Goal: Task Accomplishment & Management: Use online tool/utility

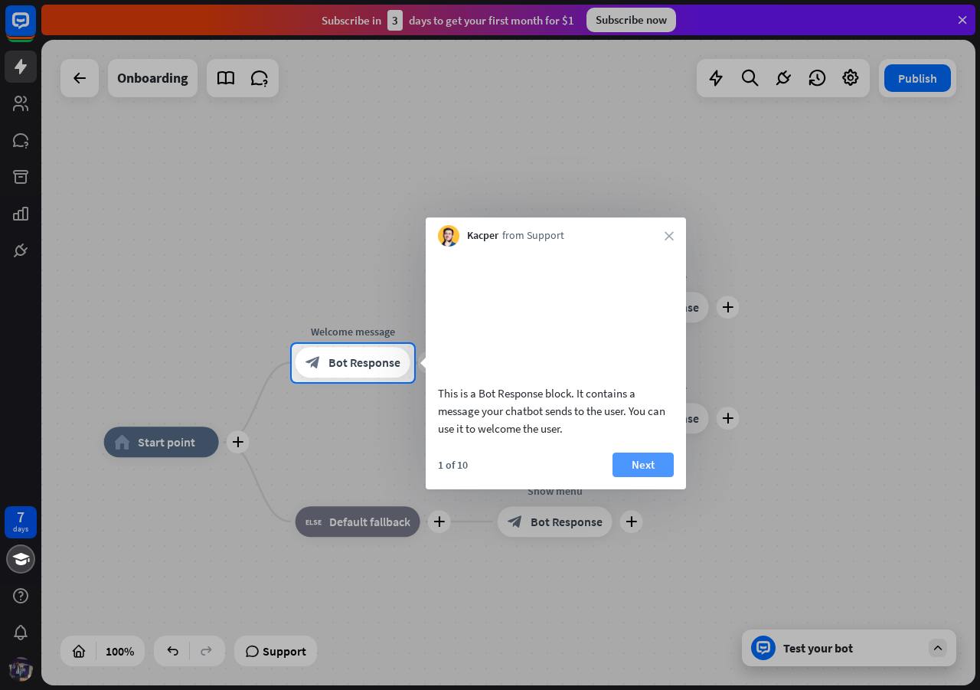
click at [655, 477] on button "Next" at bounding box center [643, 465] width 61 height 25
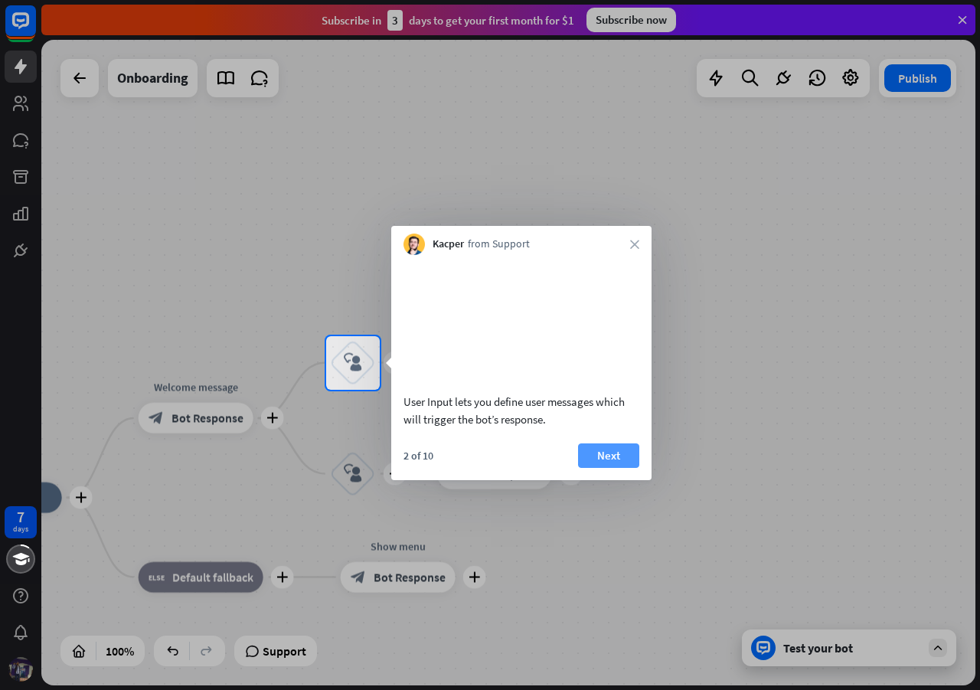
click at [625, 468] on button "Next" at bounding box center [608, 455] width 61 height 25
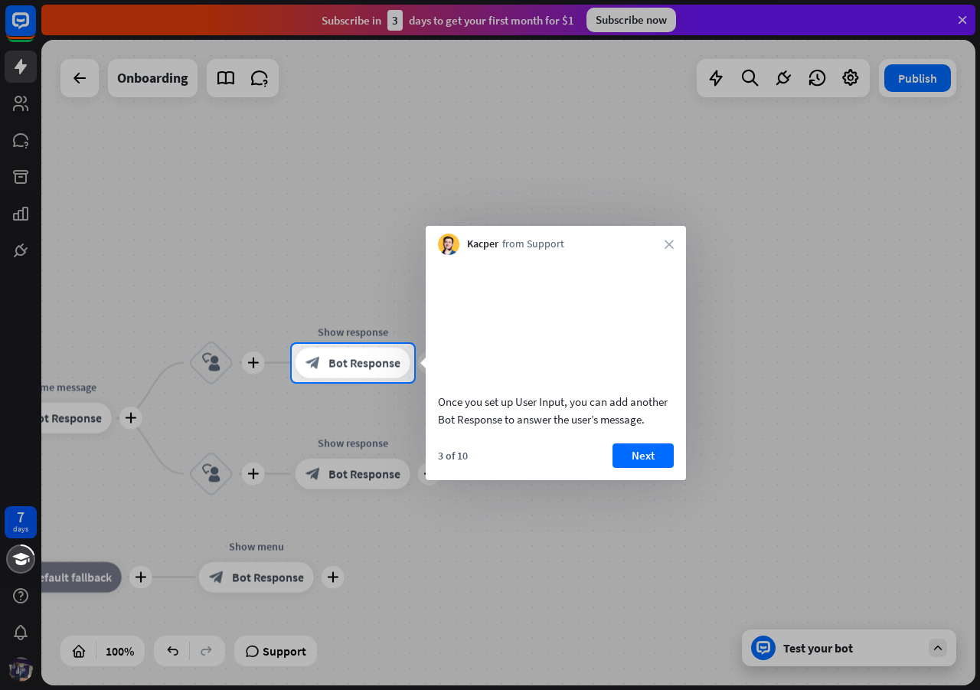
click at [625, 468] on button "Next" at bounding box center [643, 455] width 61 height 25
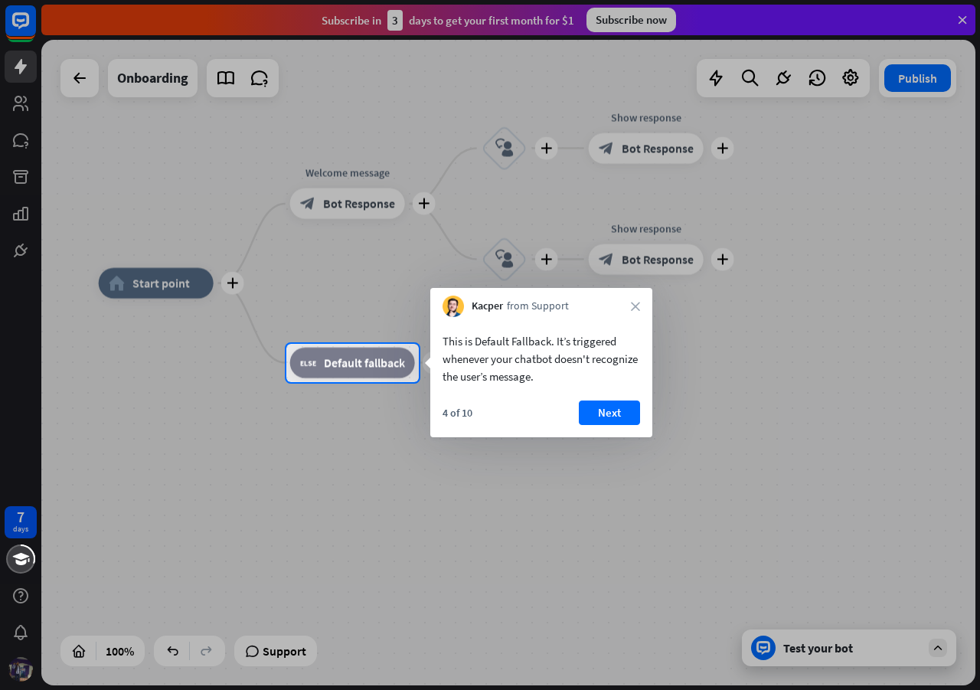
click at [603, 414] on button "Next" at bounding box center [609, 412] width 61 height 25
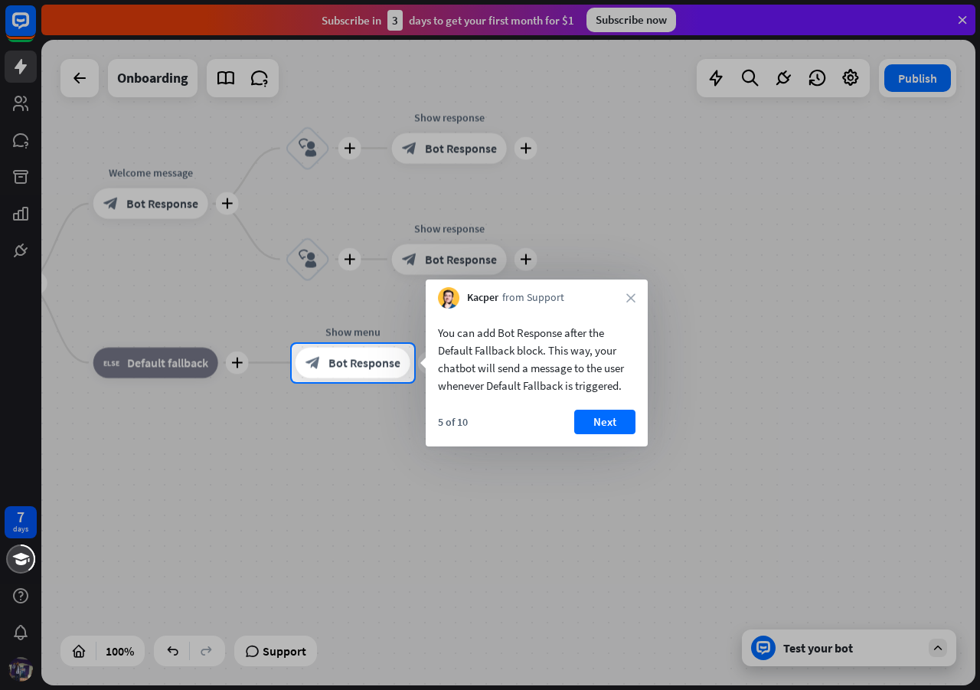
click at [603, 414] on button "Next" at bounding box center [604, 422] width 61 height 25
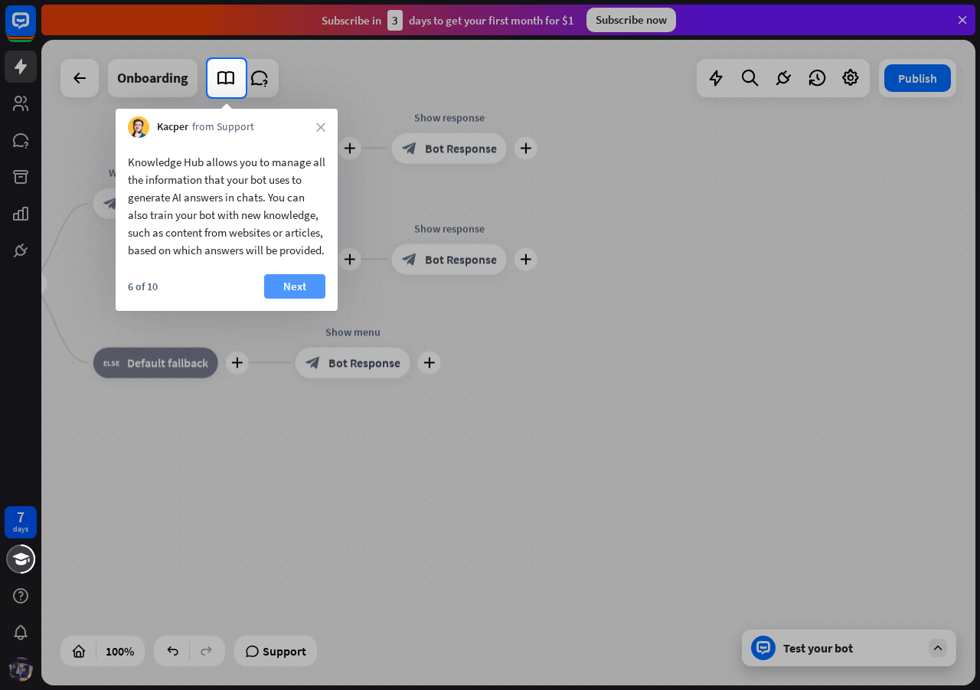
click at [284, 299] on button "Next" at bounding box center [294, 286] width 61 height 25
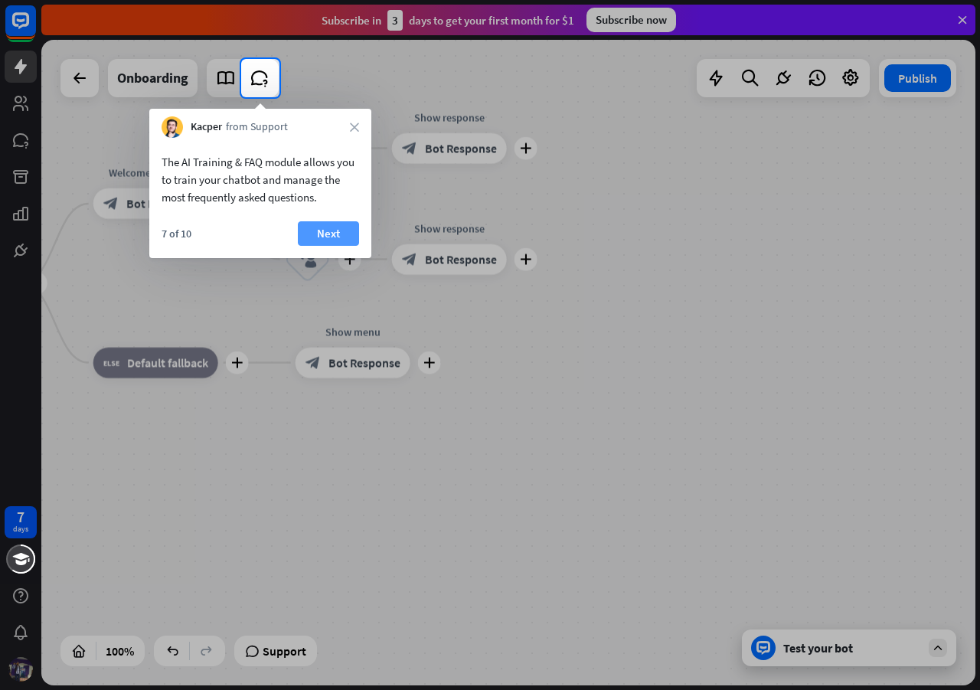
click at [321, 231] on button "Next" at bounding box center [328, 233] width 61 height 25
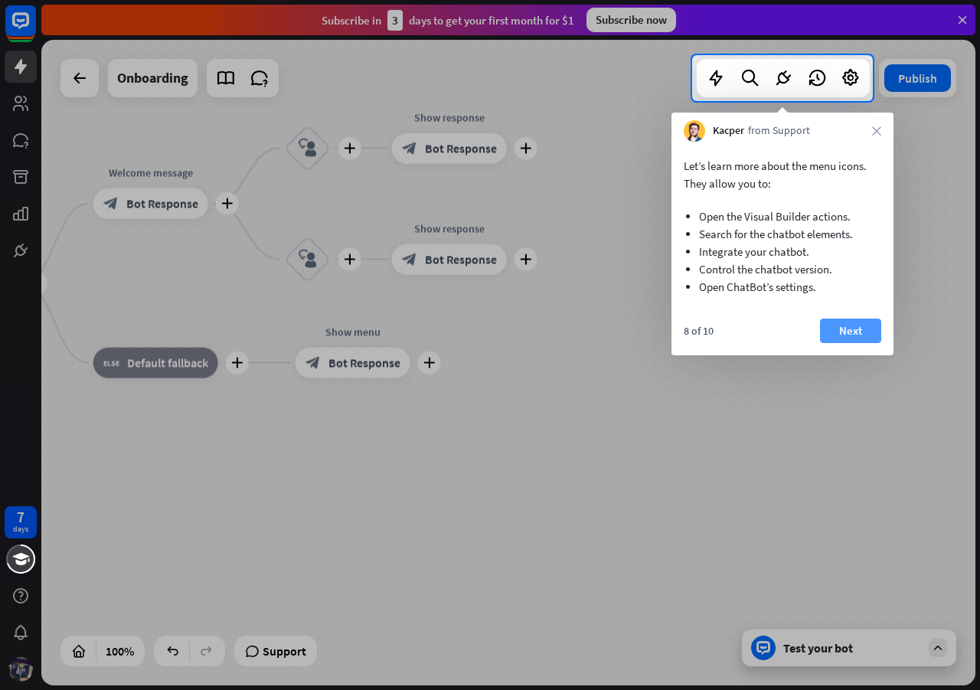
click at [836, 322] on button "Next" at bounding box center [850, 331] width 61 height 25
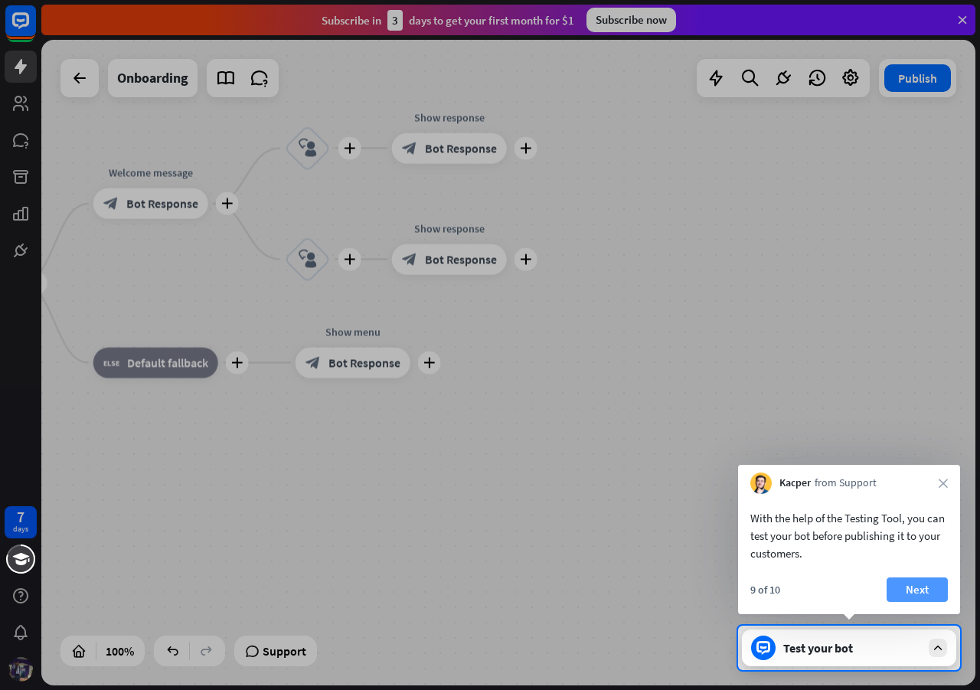
click at [911, 590] on button "Next" at bounding box center [917, 589] width 61 height 25
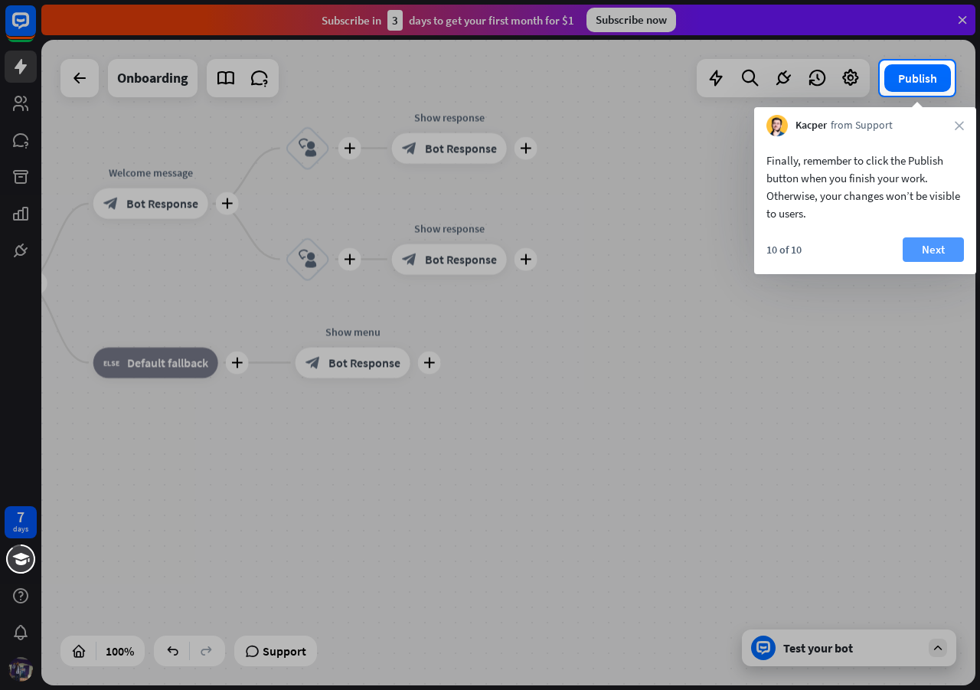
click at [944, 251] on button "Next" at bounding box center [933, 249] width 61 height 25
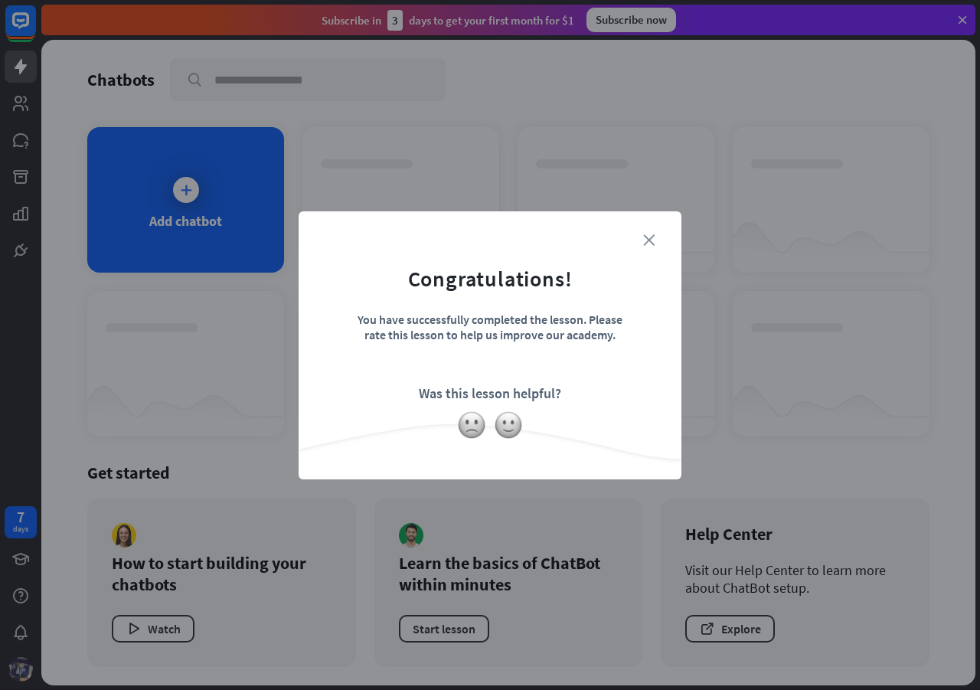
click at [652, 238] on icon "close" at bounding box center [648, 239] width 11 height 11
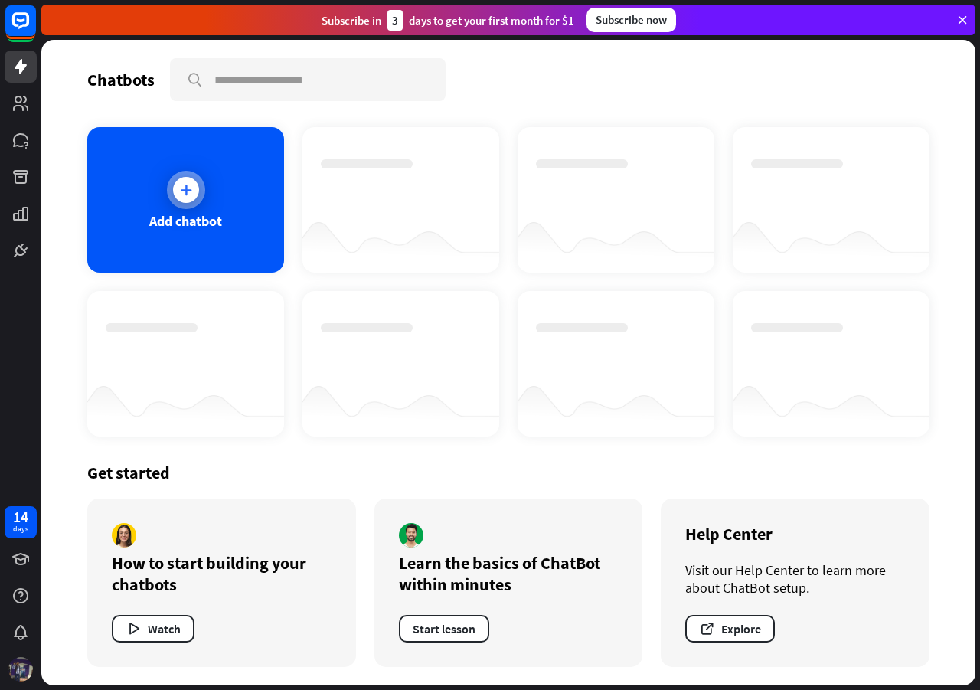
click at [170, 211] on div "Add chatbot" at bounding box center [185, 199] width 197 height 145
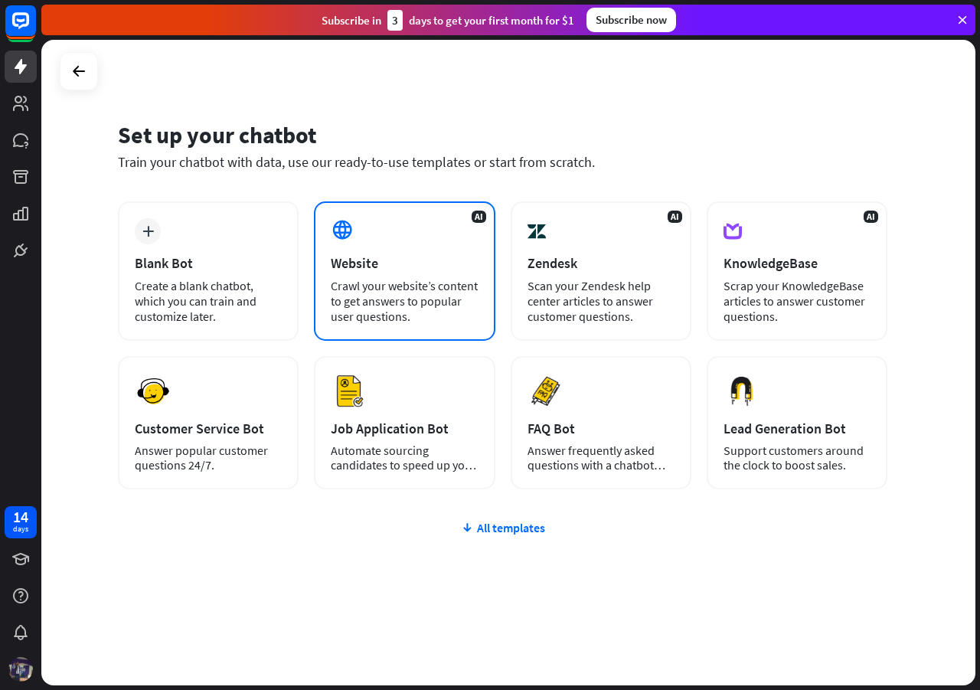
click at [381, 302] on div "Crawl your website’s content to get answers to popular user questions." at bounding box center [404, 301] width 147 height 46
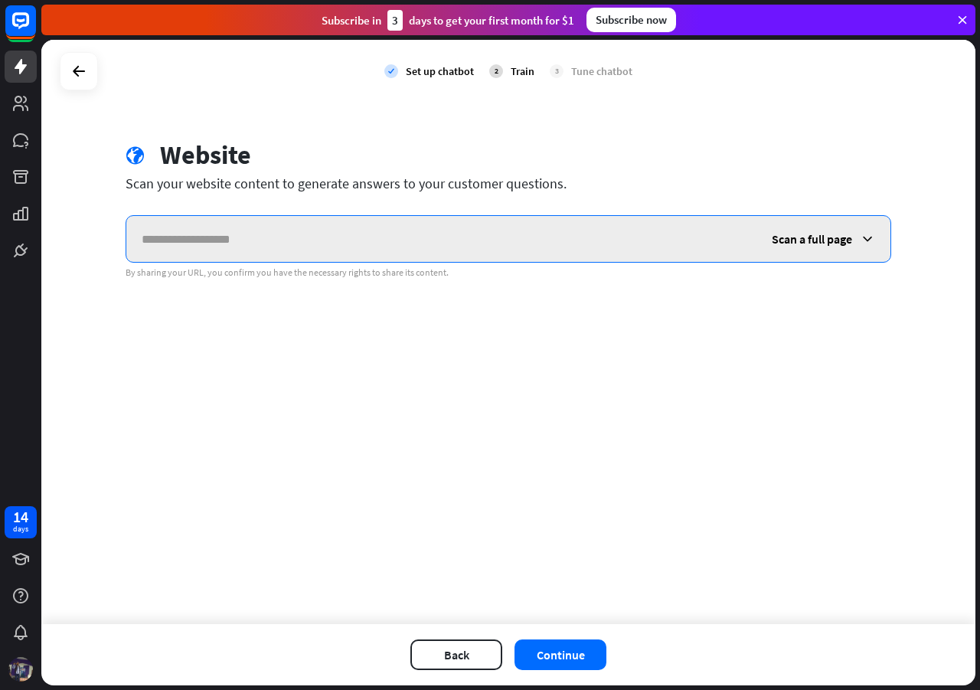
click at [224, 244] on input "text" at bounding box center [441, 239] width 630 height 46
paste input "**********"
type input "**********"
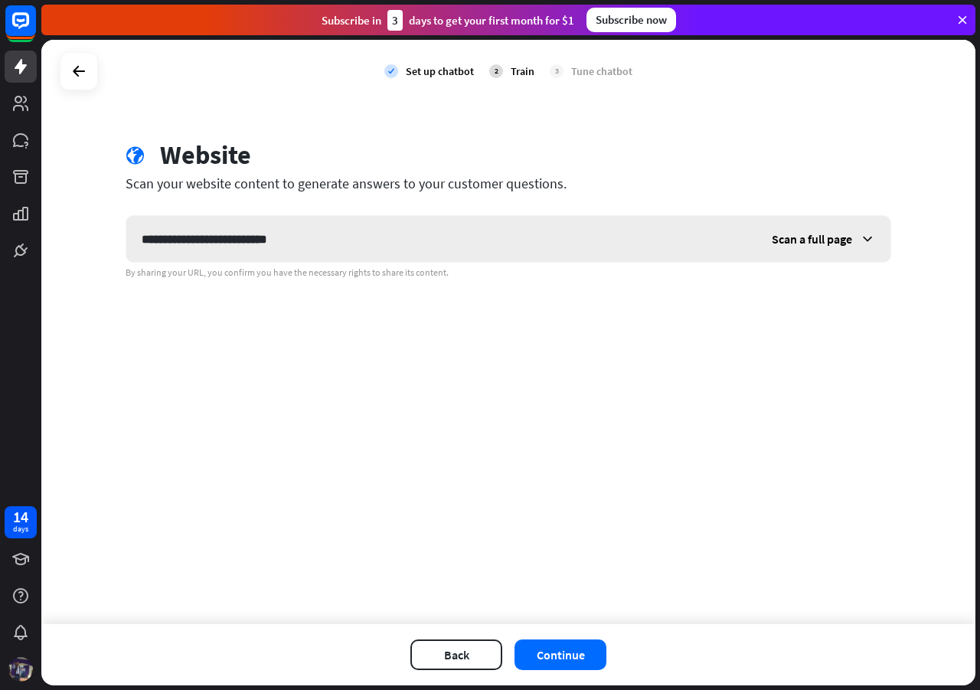
click at [858, 237] on div "Scan a full page" at bounding box center [824, 239] width 134 height 46
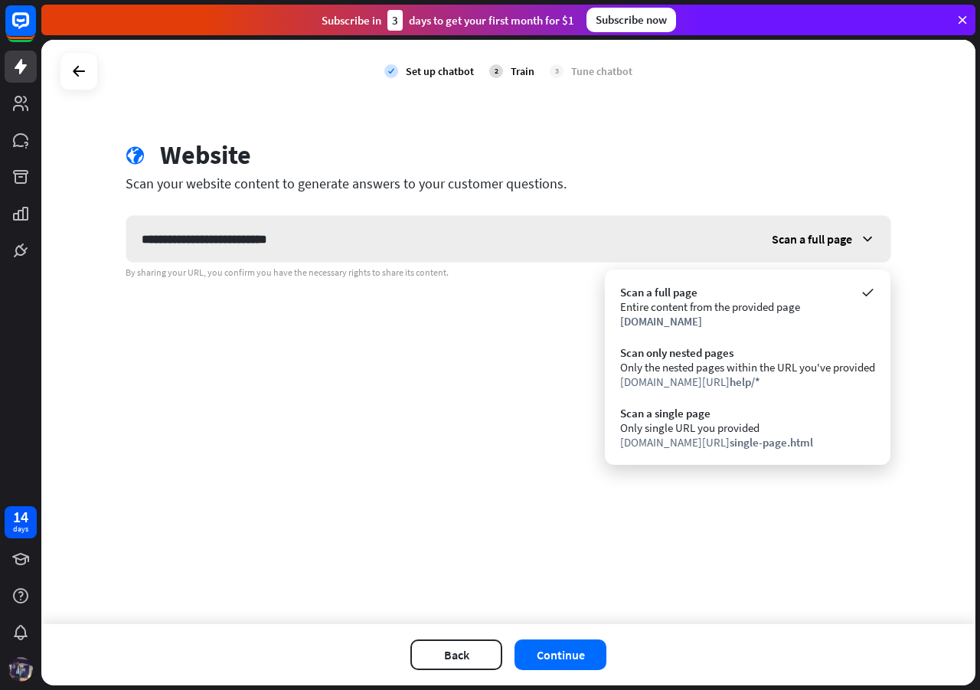
click at [858, 237] on div "Scan a full page" at bounding box center [824, 239] width 134 height 46
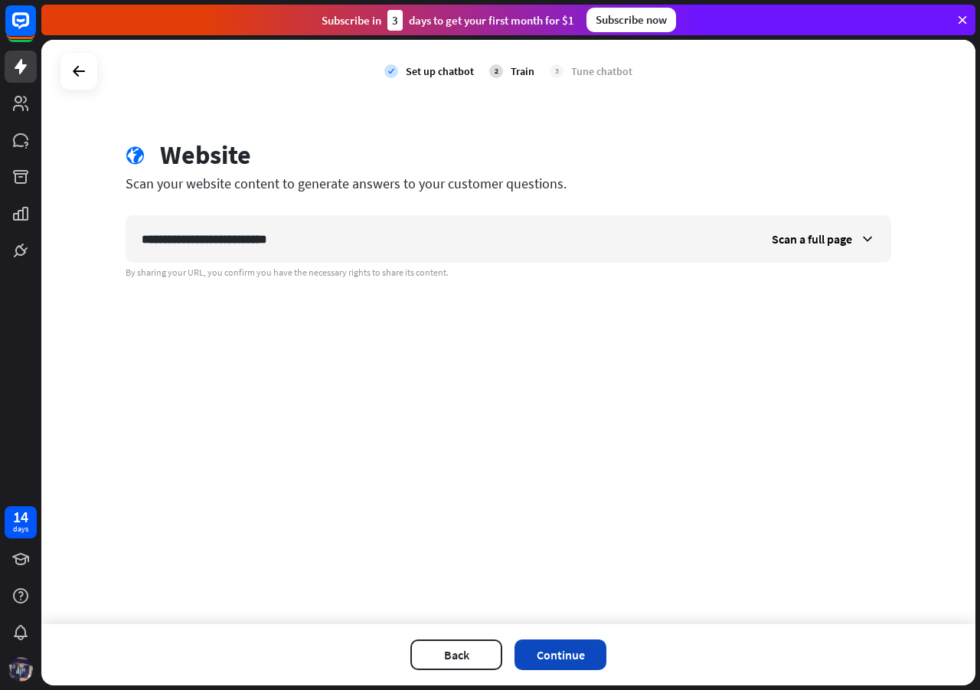
click at [567, 647] on button "Continue" at bounding box center [561, 654] width 92 height 31
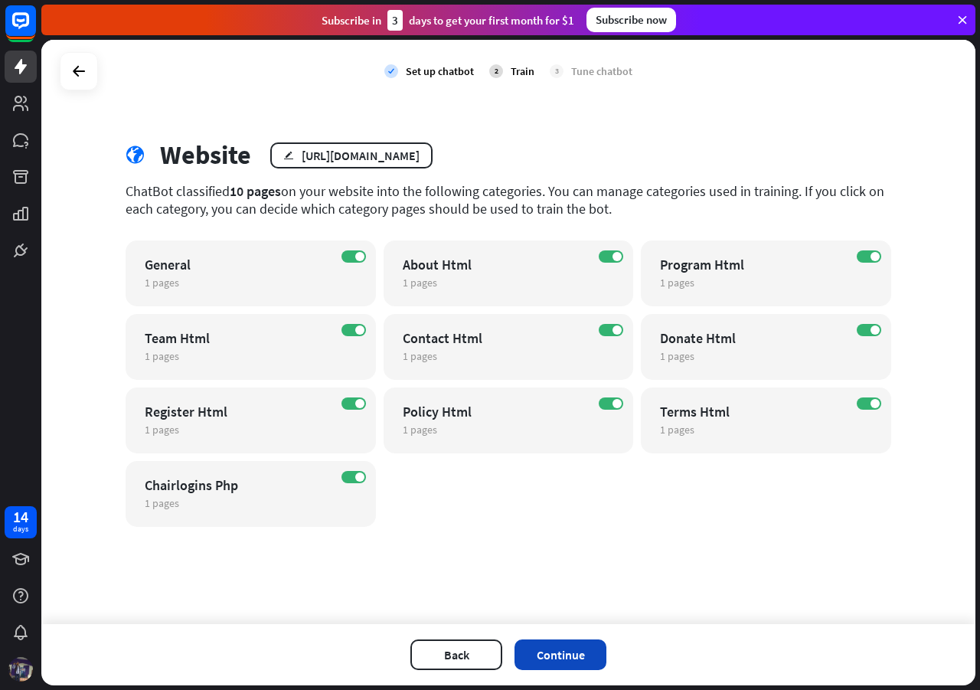
click at [570, 661] on button "Continue" at bounding box center [561, 654] width 92 height 31
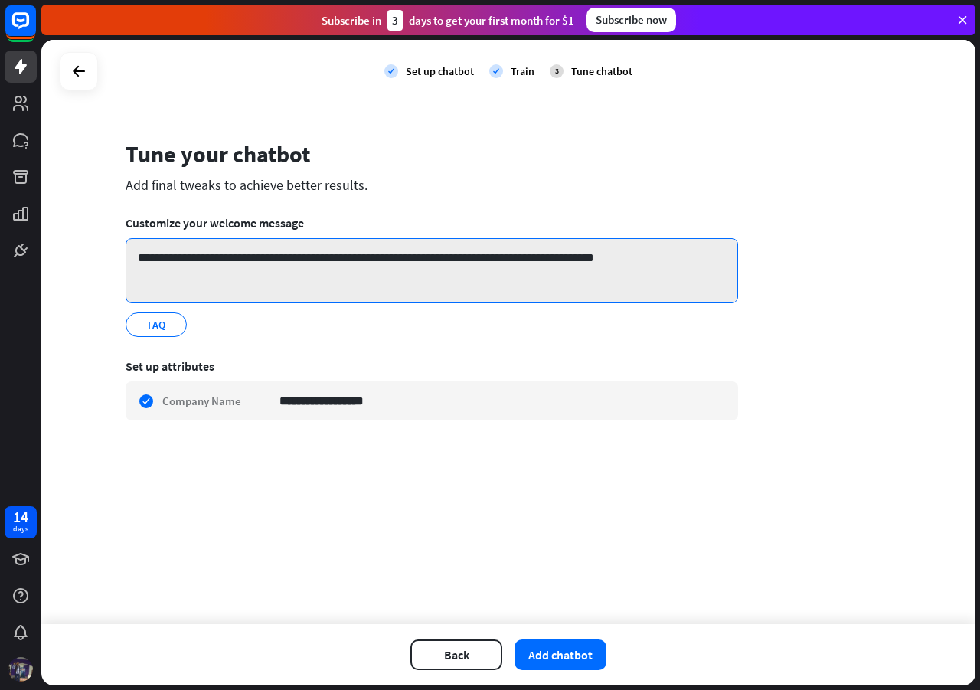
click at [631, 260] on textarea "**********" at bounding box center [432, 270] width 613 height 65
click at [230, 258] on textarea "**********" at bounding box center [432, 270] width 613 height 65
type textarea "**********"
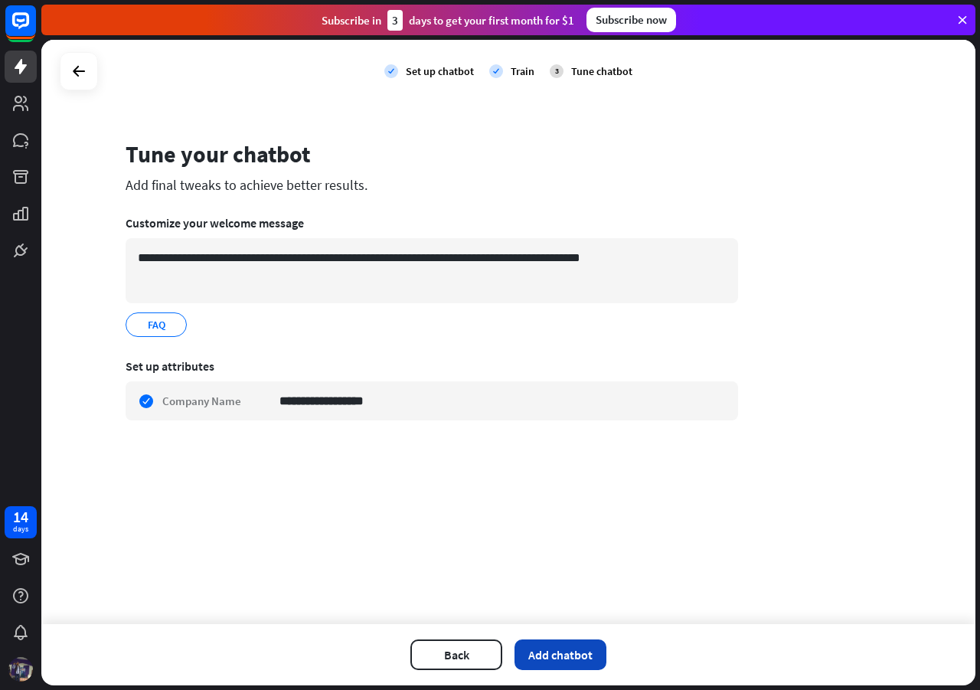
click at [554, 660] on button "Add chatbot" at bounding box center [561, 654] width 92 height 31
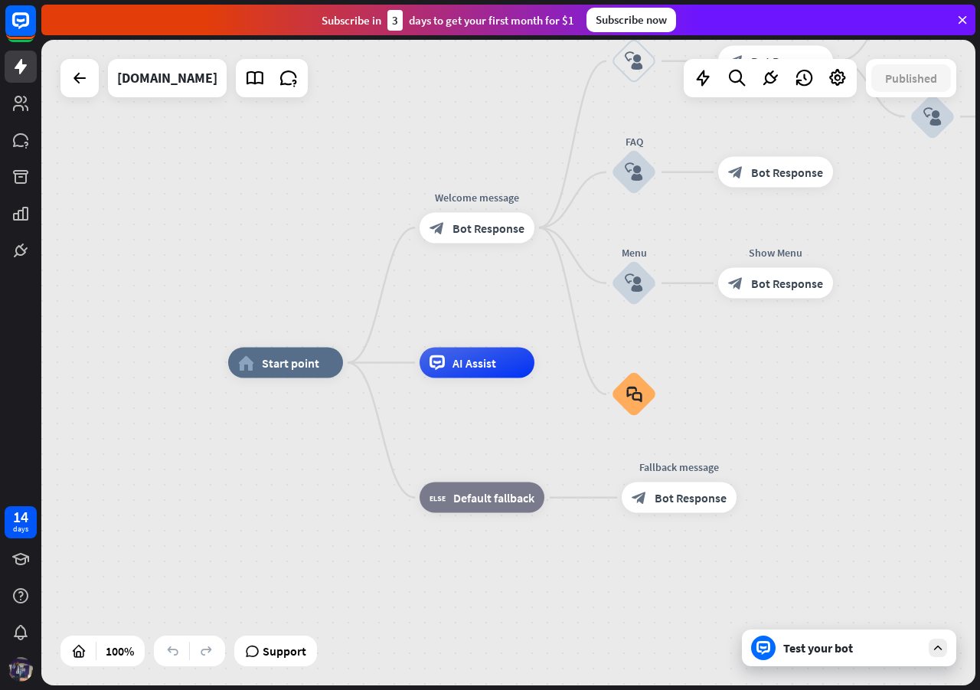
click at [812, 651] on div "Test your bot" at bounding box center [852, 647] width 138 height 15
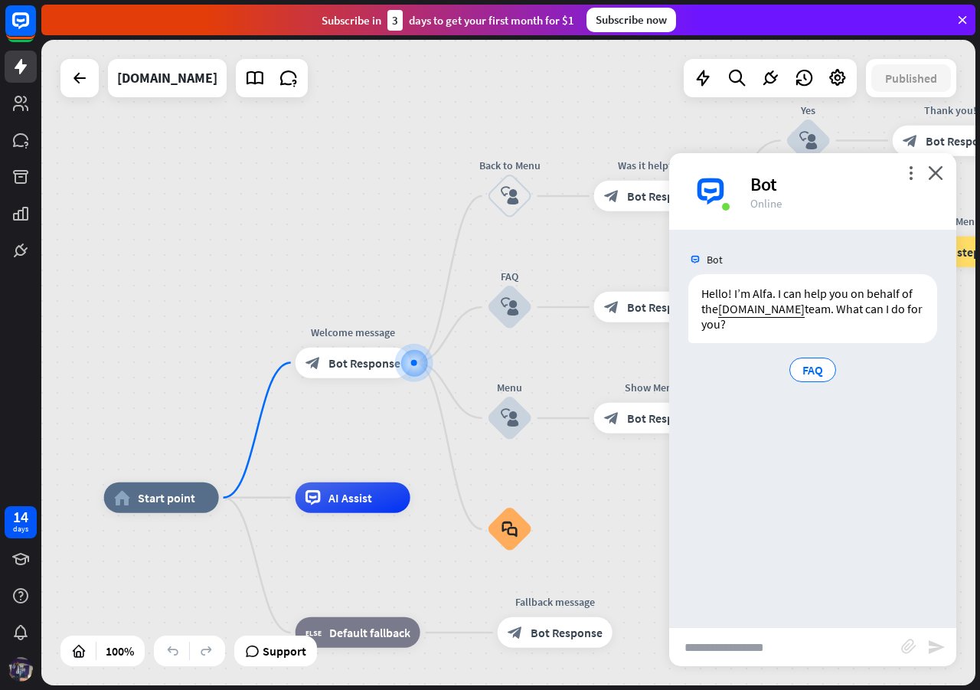
click at [812, 651] on input "text" at bounding box center [785, 647] width 232 height 38
type input "**********"
click at [938, 651] on icon "send" at bounding box center [936, 647] width 18 height 18
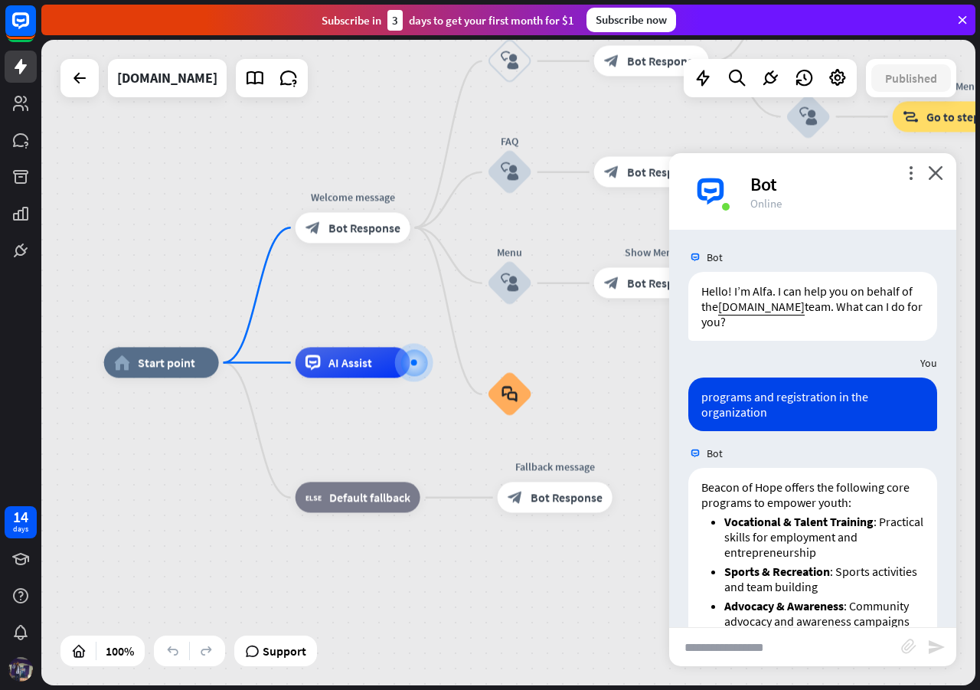
scroll to position [0, 0]
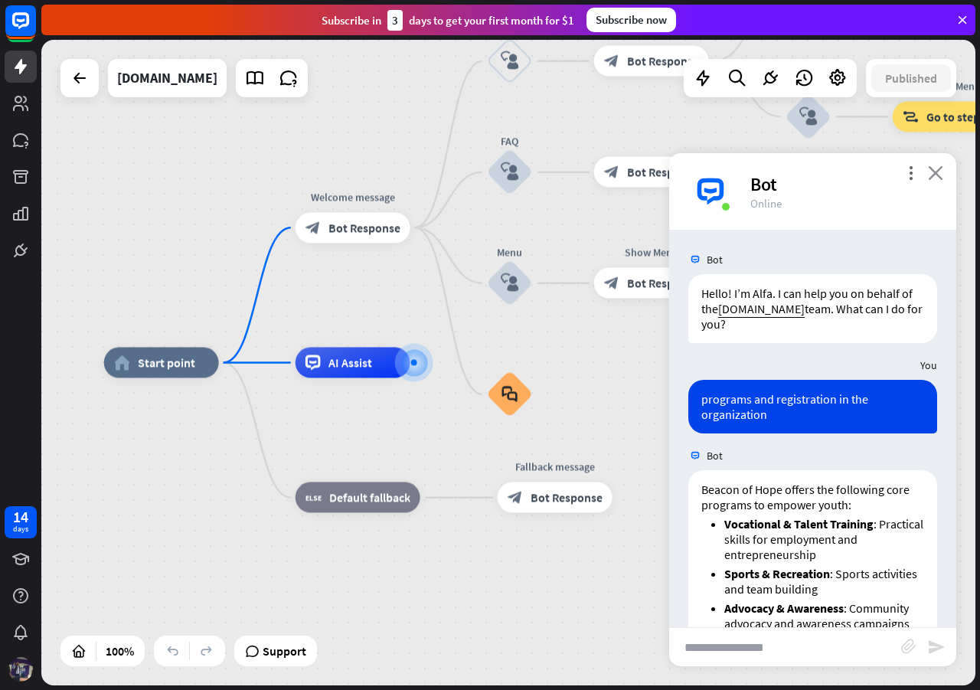
click at [936, 173] on icon "close" at bounding box center [935, 172] width 15 height 15
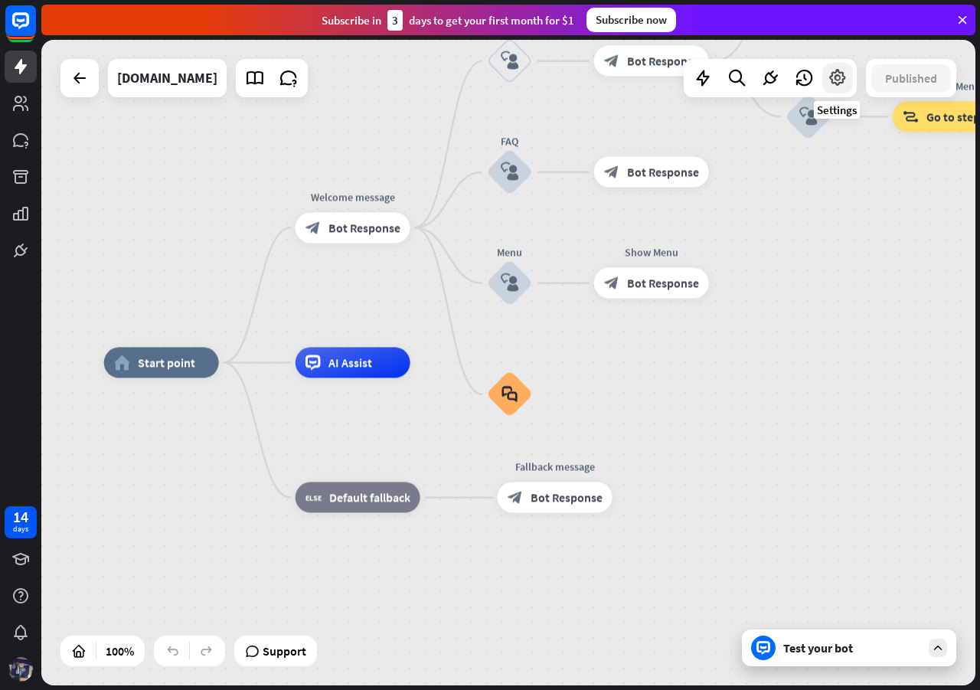
click at [833, 82] on icon at bounding box center [838, 78] width 20 height 20
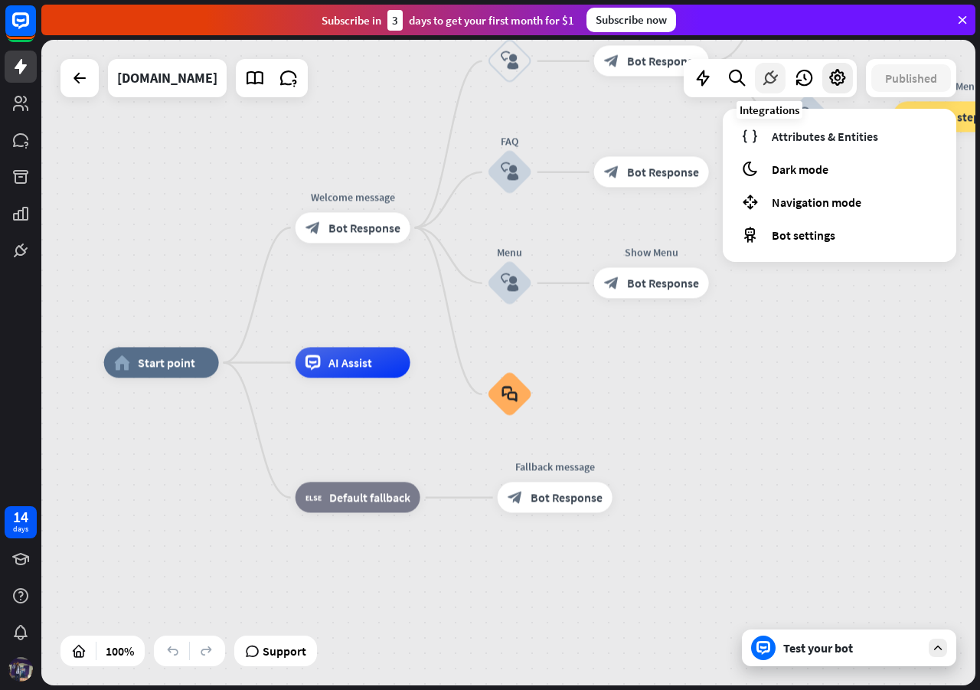
click at [777, 79] on icon at bounding box center [770, 78] width 20 height 20
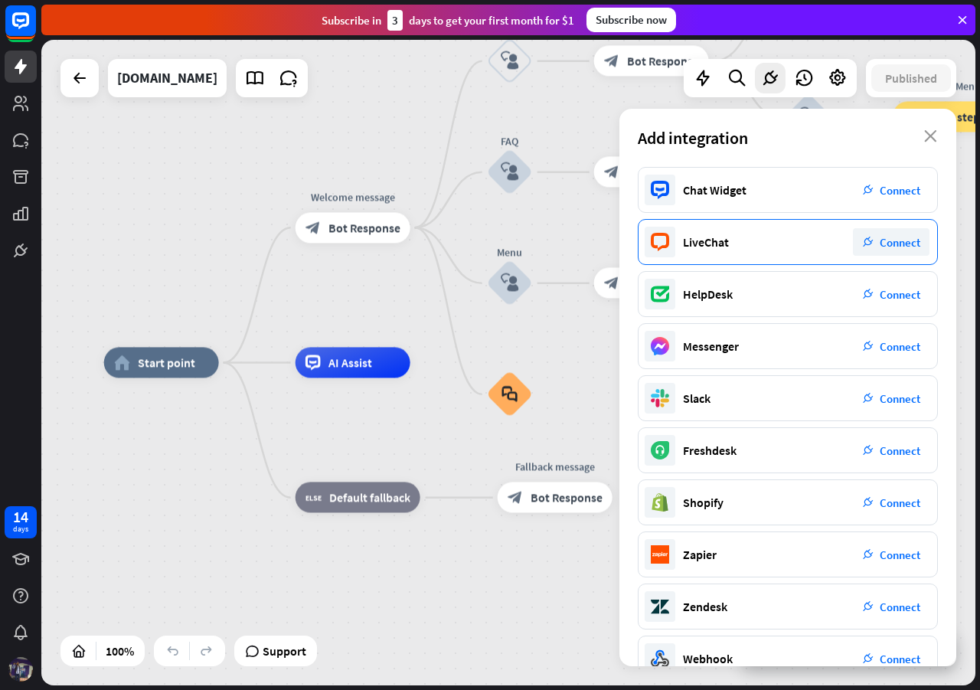
click at [802, 229] on div "LiveChat plug_integration Connect" at bounding box center [788, 242] width 300 height 46
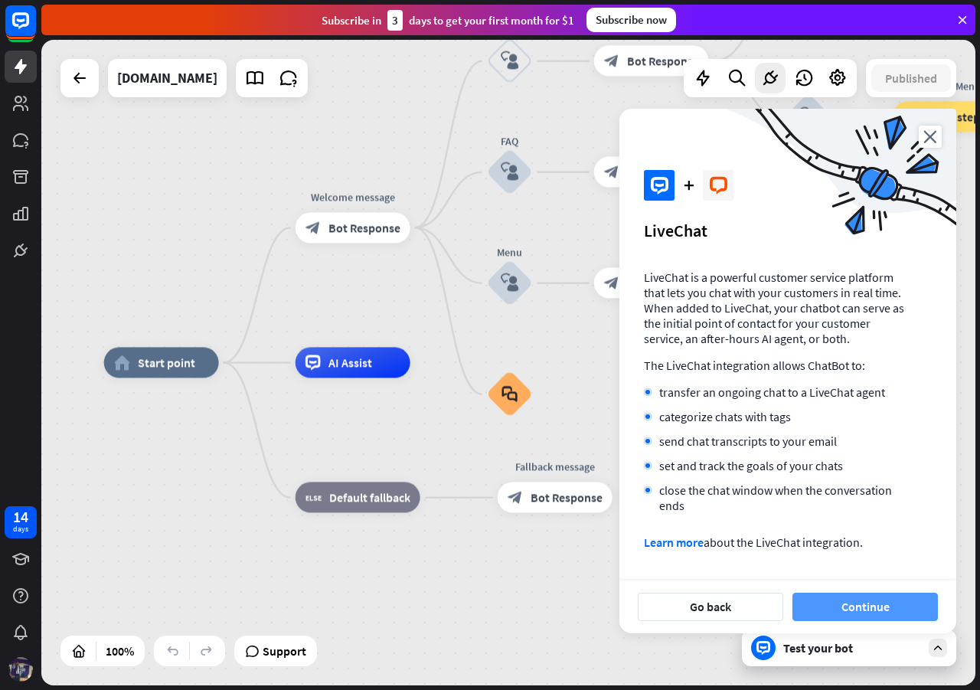
click at [866, 609] on button "Continue" at bounding box center [865, 607] width 145 height 28
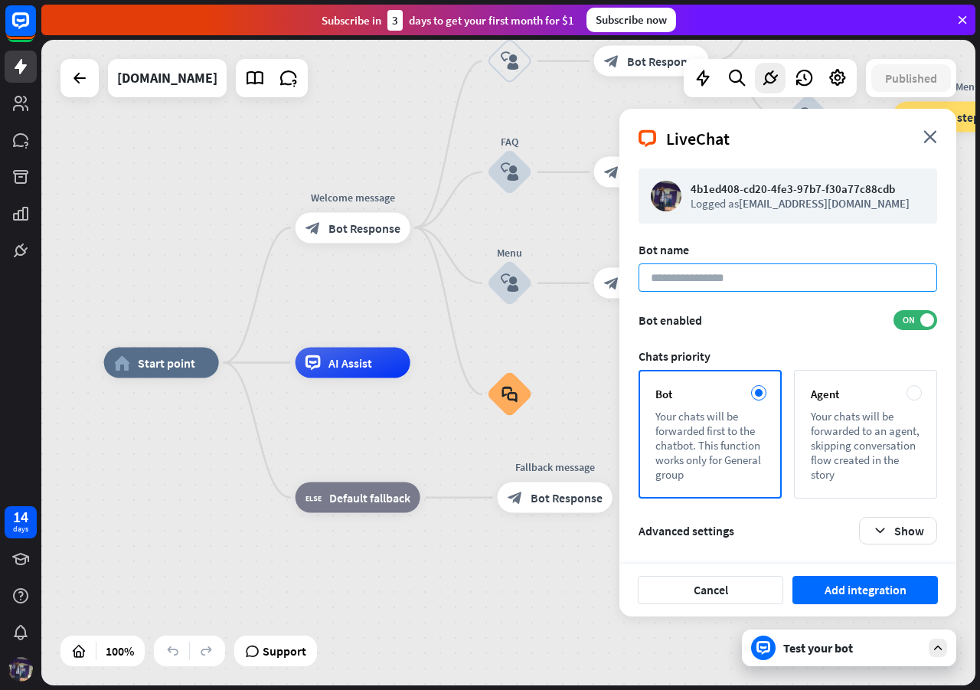
click at [687, 283] on input at bounding box center [788, 277] width 299 height 28
type input "****"
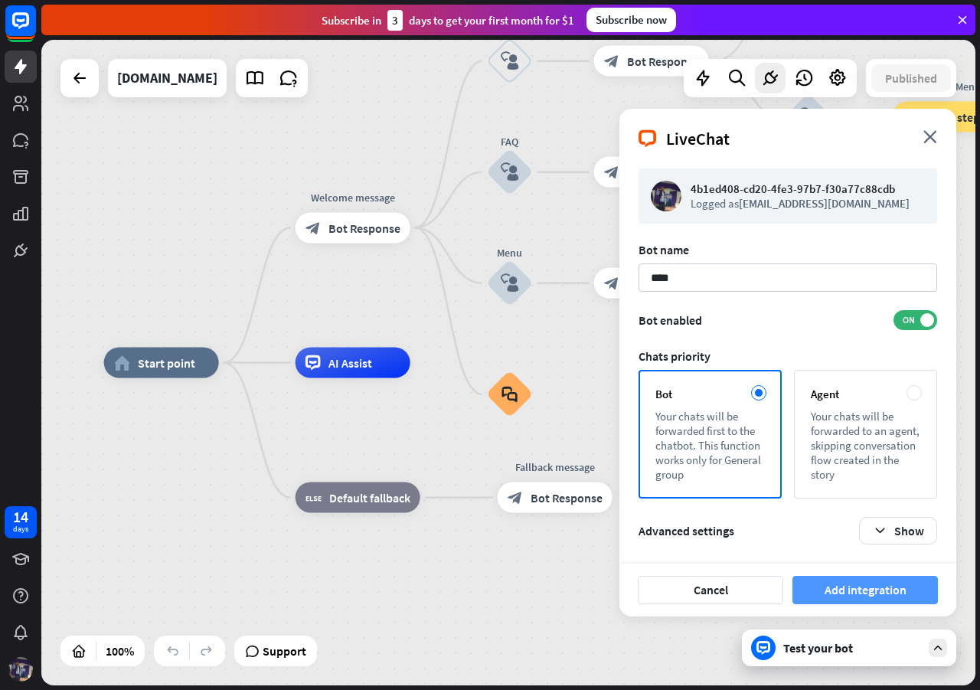
click at [856, 595] on button "Add integration" at bounding box center [865, 590] width 145 height 28
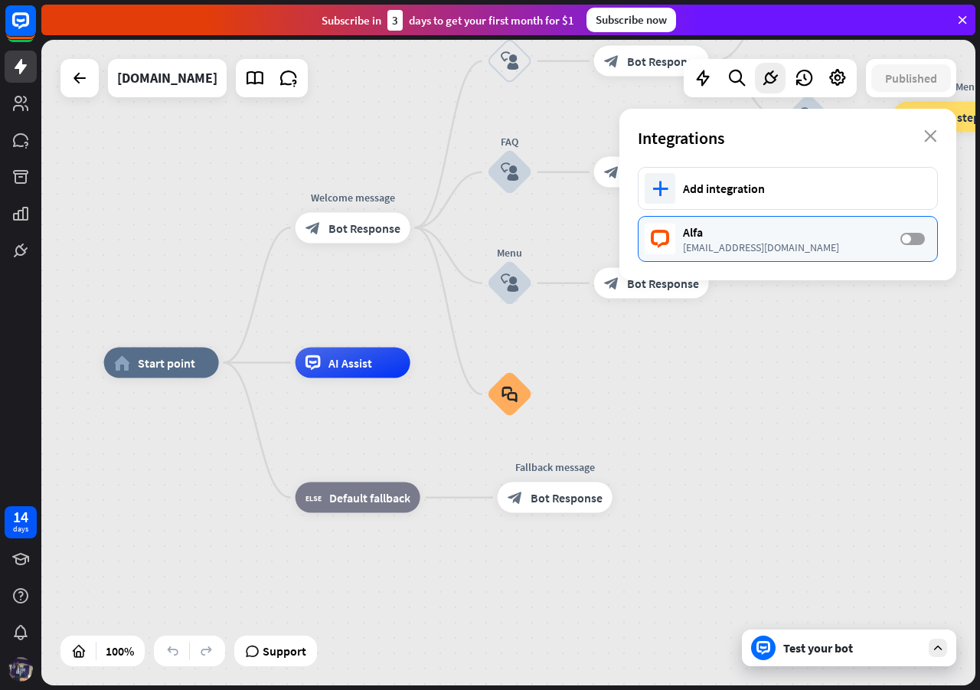
click at [911, 240] on label "OFF" at bounding box center [913, 239] width 25 height 12
click at [867, 312] on div "home_2 Start point Welcome message block_bot_response Bot Response Back to Menu…" at bounding box center [508, 363] width 934 height 646
click at [933, 136] on icon "close" at bounding box center [930, 136] width 13 height 12
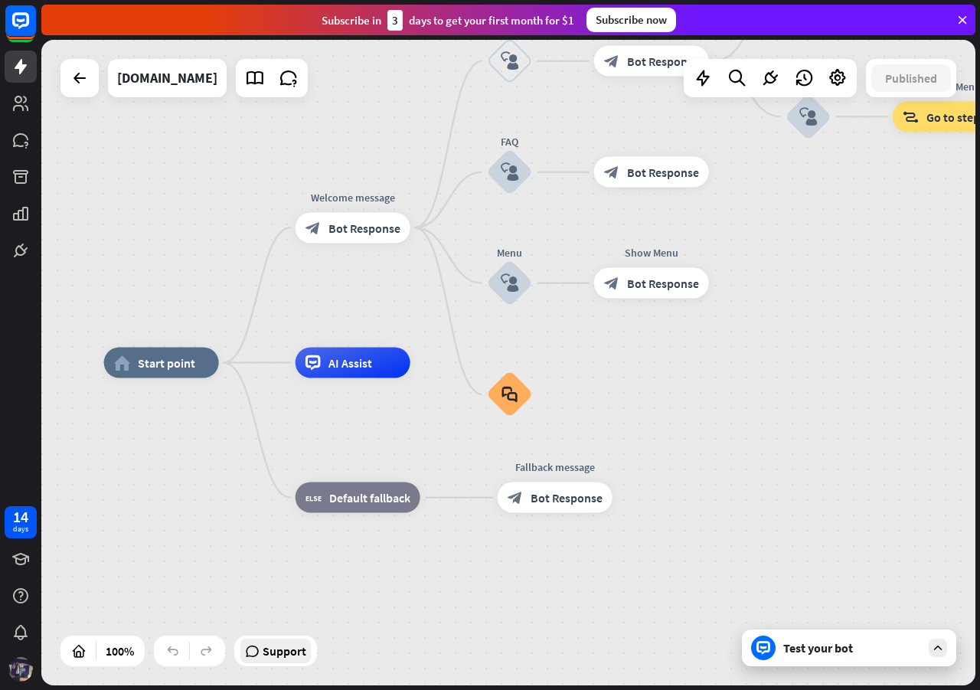
click at [260, 660] on div "Support" at bounding box center [275, 651] width 70 height 25
click at [663, 555] on div "home_2 Start point Welcome message block_bot_response Bot Response Back to Menu…" at bounding box center [571, 686] width 934 height 646
click at [678, 77] on div "Edit name more_horiz plus block_bot_response Bot Response" at bounding box center [651, 61] width 115 height 31
click at [678, 133] on icon "more_horiz" at bounding box center [683, 137] width 12 height 11
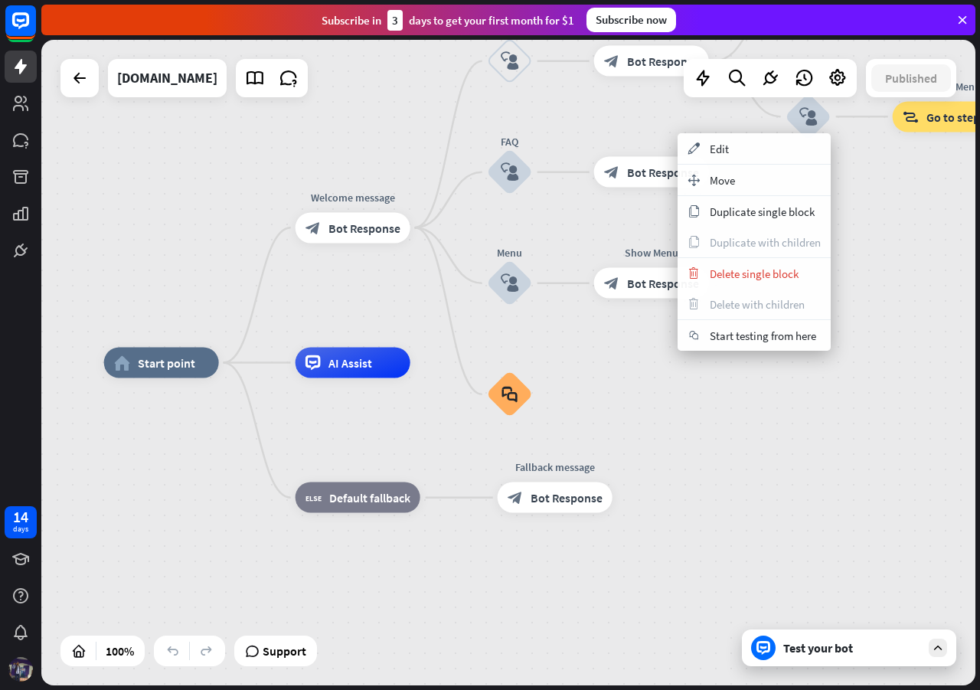
click at [623, 119] on div "home_2 Start point Welcome message block_bot_response Bot Response Back to Menu…" at bounding box center [508, 363] width 934 height 646
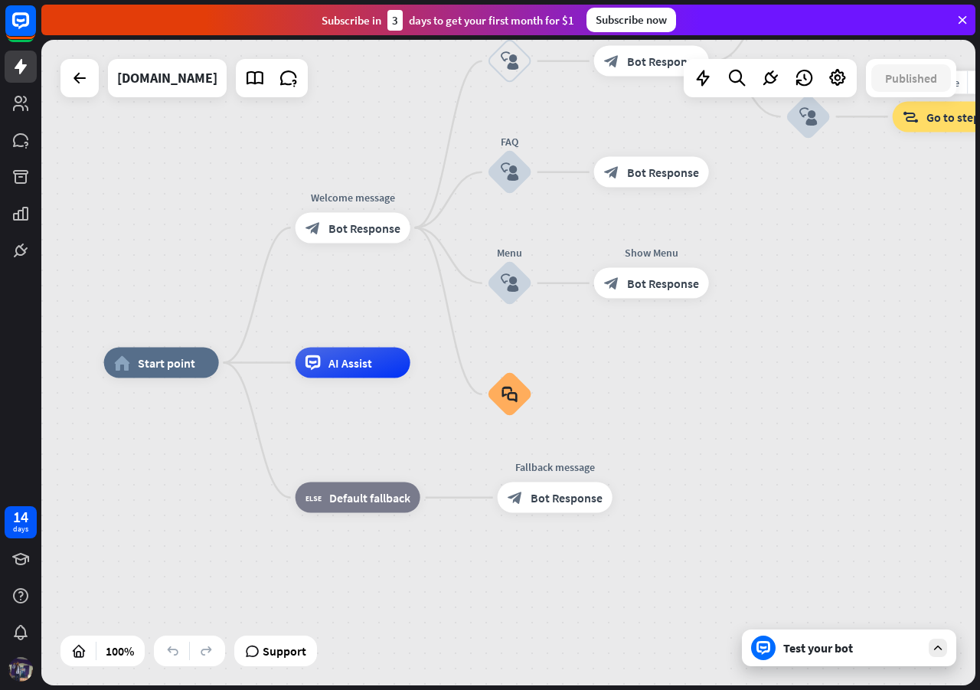
click at [924, 119] on div "block_goto Go to step" at bounding box center [950, 116] width 115 height 31
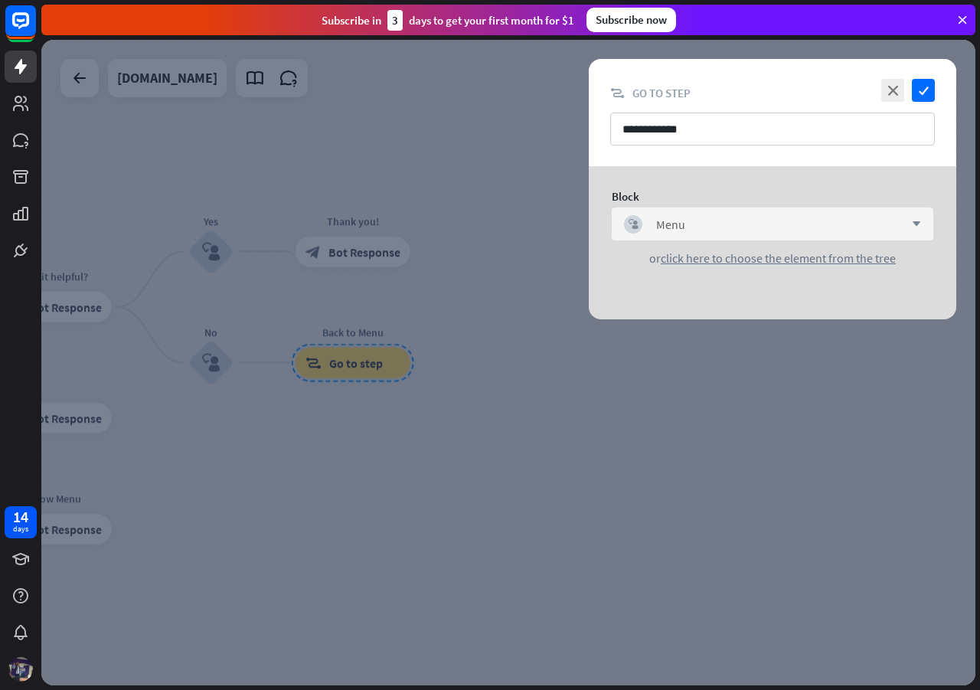
click at [907, 227] on icon "arrow_down" at bounding box center [912, 224] width 17 height 9
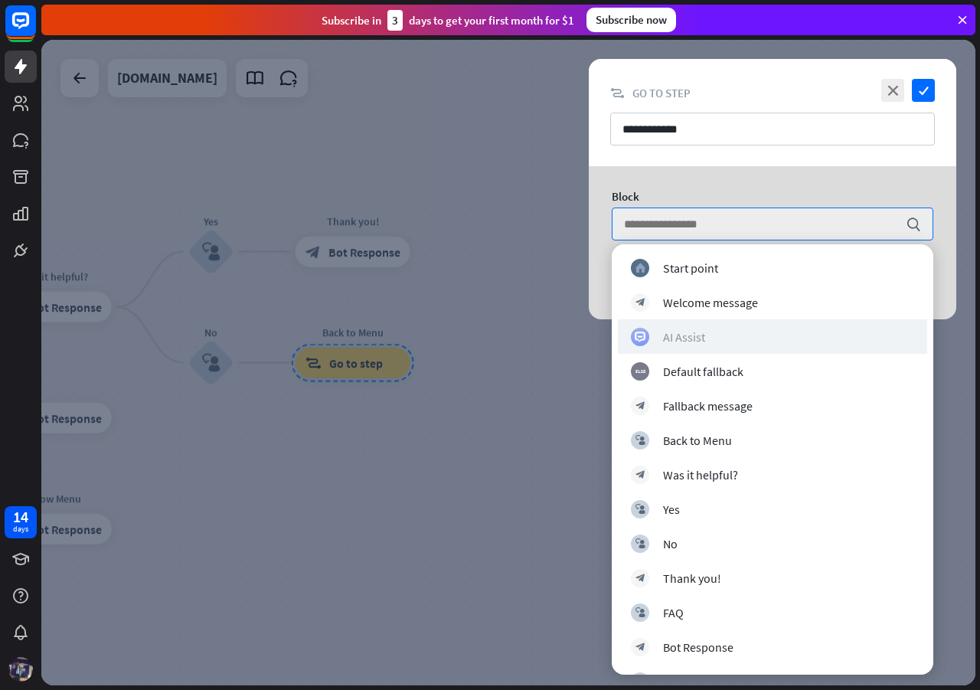
click at [668, 341] on div "AI Assist" at bounding box center [684, 336] width 42 height 15
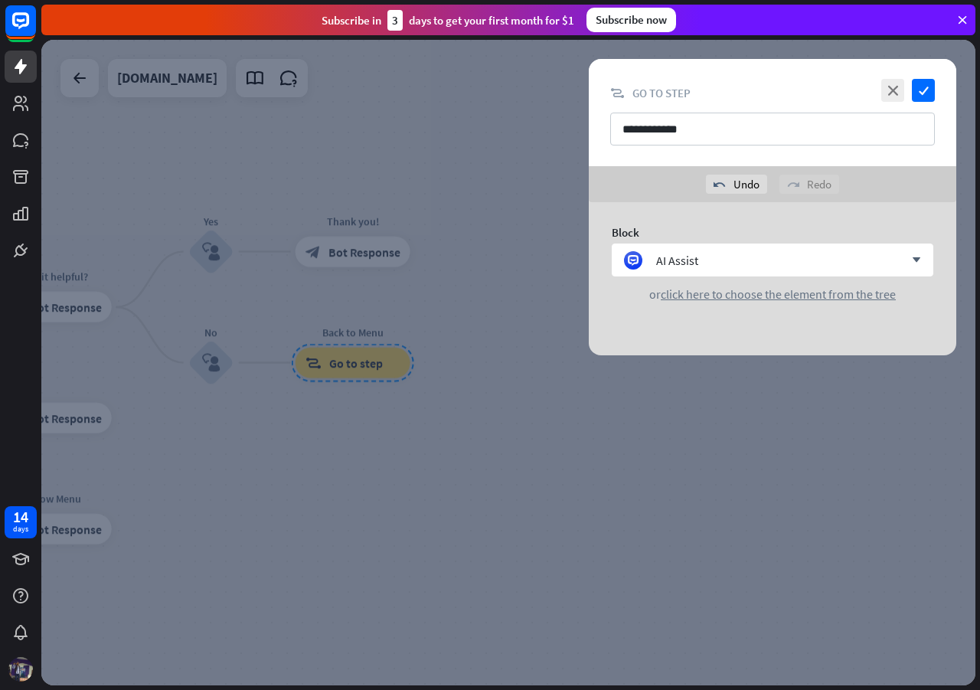
click at [490, 417] on div at bounding box center [508, 363] width 934 height 646
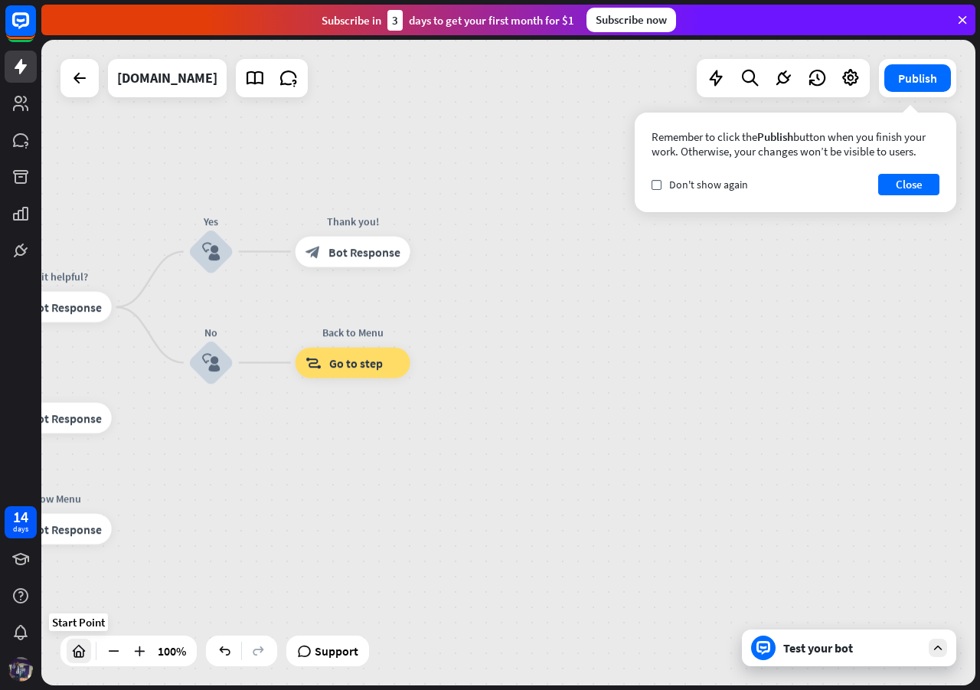
click at [80, 660] on div at bounding box center [79, 651] width 25 height 25
